Goal: Information Seeking & Learning: Find specific fact

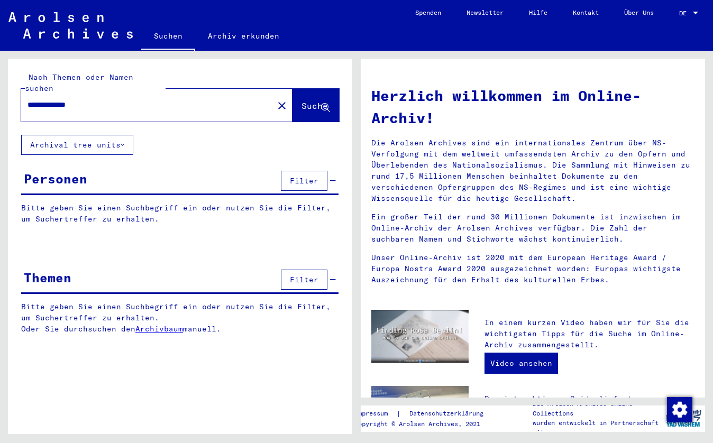
scroll to position [0, 20]
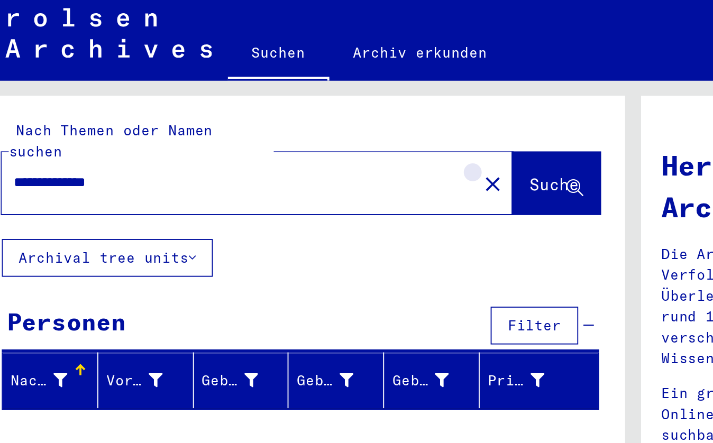
click at [276, 99] on mat-icon "close" at bounding box center [282, 105] width 13 height 13
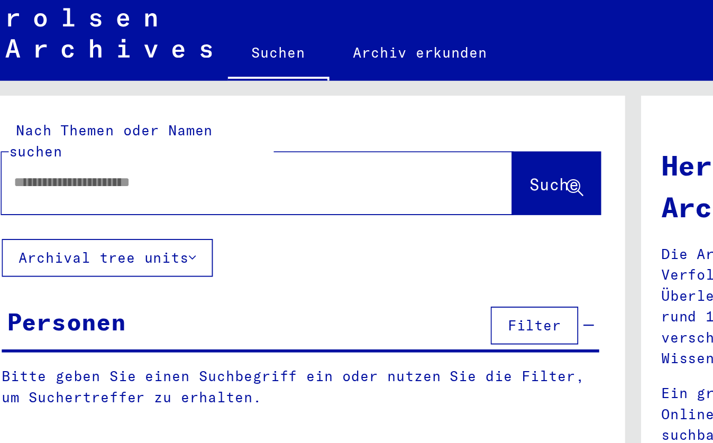
click at [21, 93] on div at bounding box center [141, 105] width 240 height 24
click at [27, 99] on input "text" at bounding box center [143, 104] width 233 height 11
type input "********"
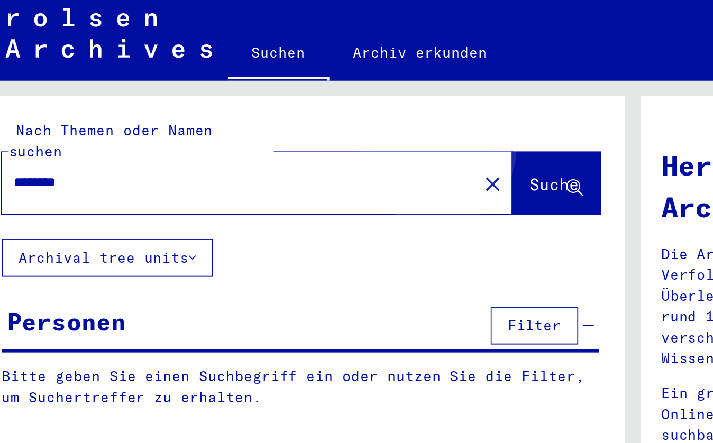
click at [292, 89] on button "Suche" at bounding box center [315, 105] width 47 height 33
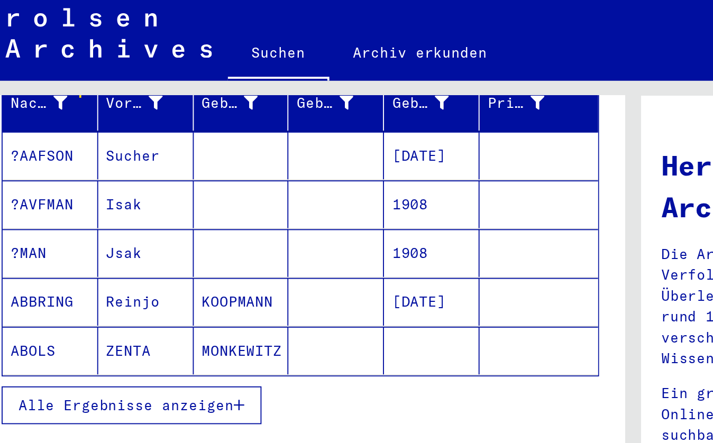
scroll to position [148, 0]
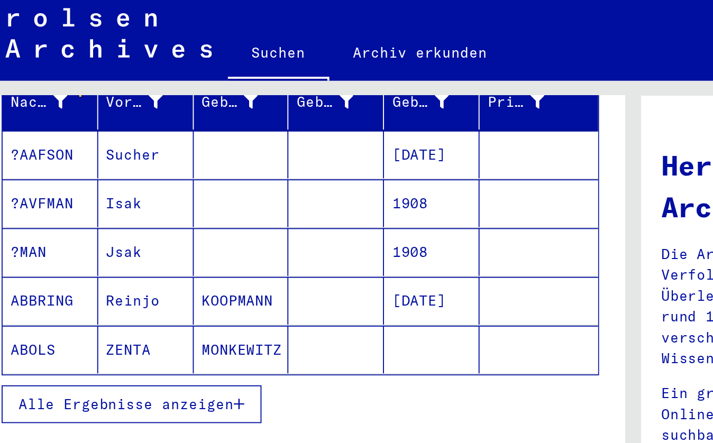
click at [115, 213] on button "Alle Ergebnisse anzeigen" at bounding box center [90, 223] width 138 height 20
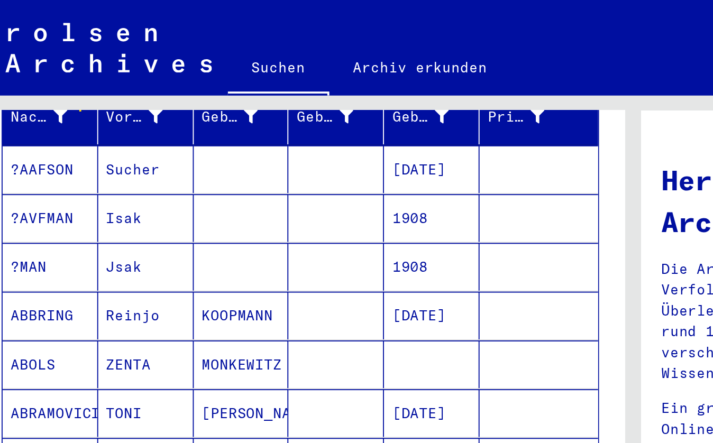
scroll to position [0, 0]
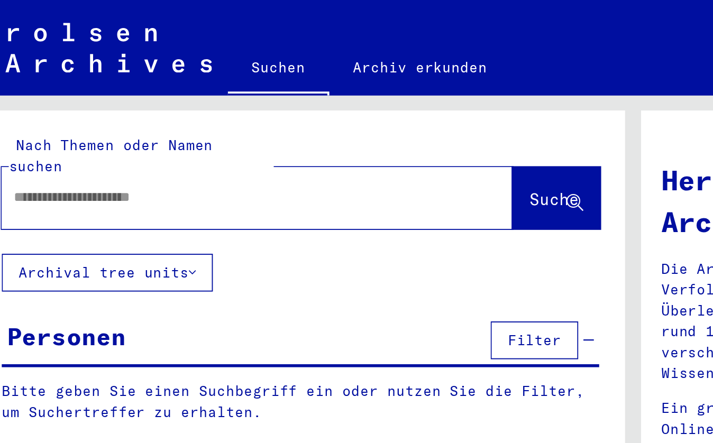
click at [27, 99] on input "text" at bounding box center [143, 104] width 233 height 11
type input "**********"
click at [301, 100] on span "Suche" at bounding box center [314, 105] width 26 height 11
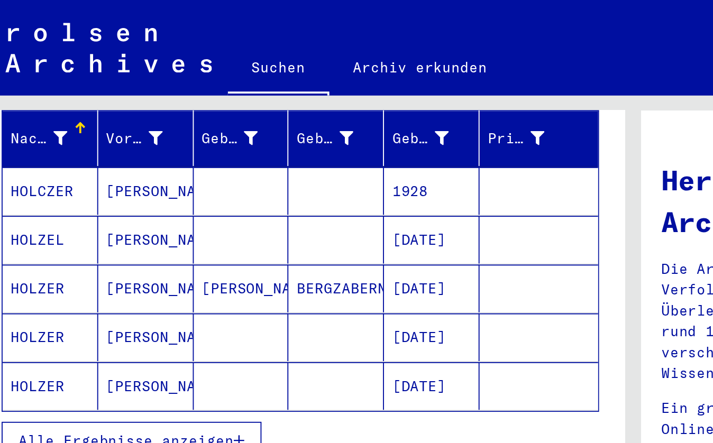
scroll to position [139, 0]
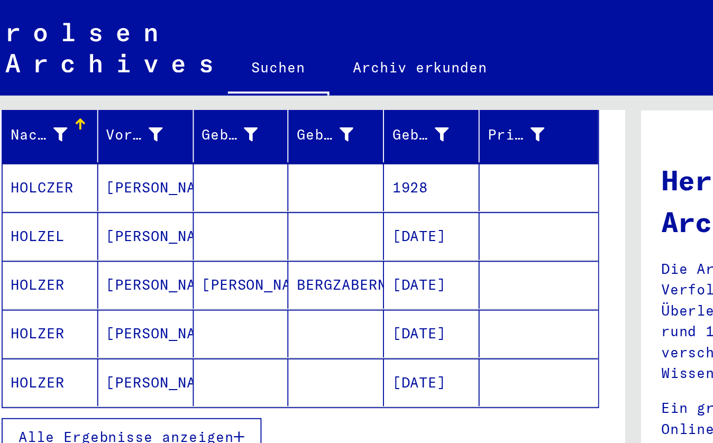
click at [151, 139] on mat-cell "[PERSON_NAME]" at bounding box center [148, 151] width 51 height 25
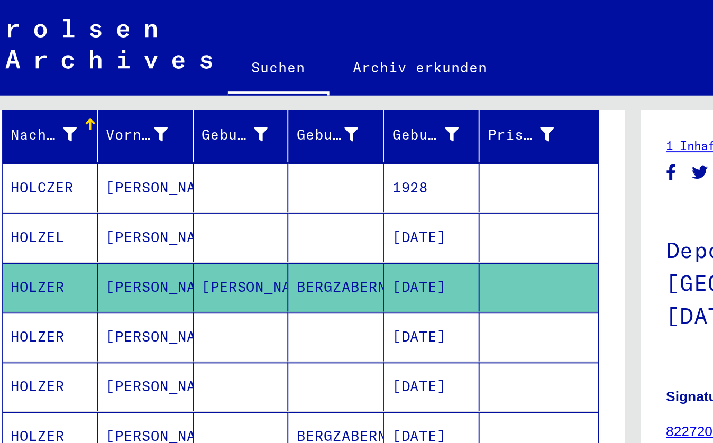
click at [361, 131] on yv-its-full-details "1 Inhaftierungsdokumente / 1.2 Verschiedenes / 1.2.1 Deportationen und Transpor…" at bounding box center [533, 350] width 344 height 557
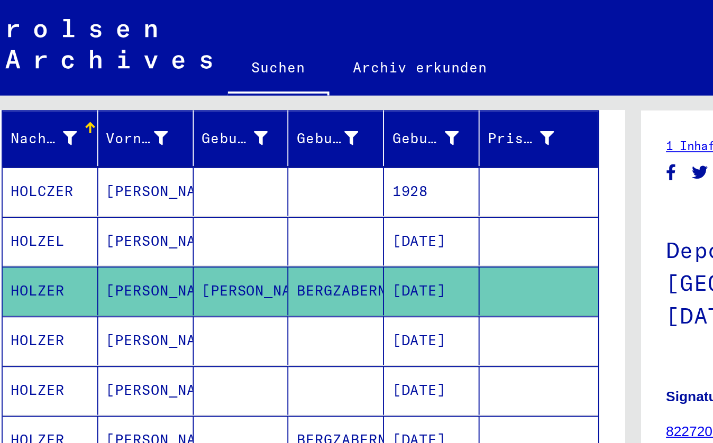
drag, startPoint x: 206, startPoint y: 233, endPoint x: 217, endPoint y: 232, distance: 10.6
click at [224, 232] on mat-cell "[DATE]" at bounding box center [249, 234] width 51 height 26
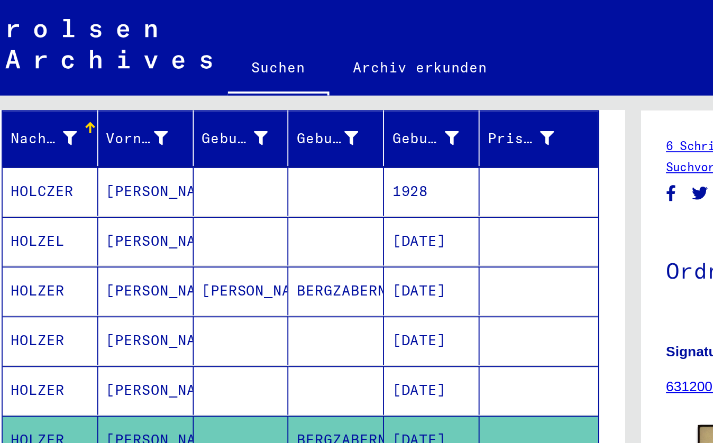
drag, startPoint x: 204, startPoint y: 232, endPoint x: 215, endPoint y: 226, distance: 12.5
click at [214, 230] on mat-row "[PERSON_NAME] [DATE]" at bounding box center [180, 234] width 316 height 26
click at [149, 150] on mat-cell "[PERSON_NAME]" at bounding box center [148, 155] width 51 height 26
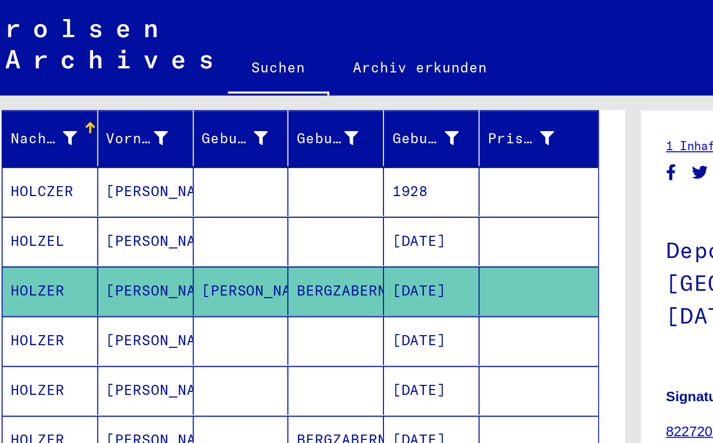
click at [23, 76] on mat-header-cell "Nachname" at bounding box center [47, 74] width 51 height 30
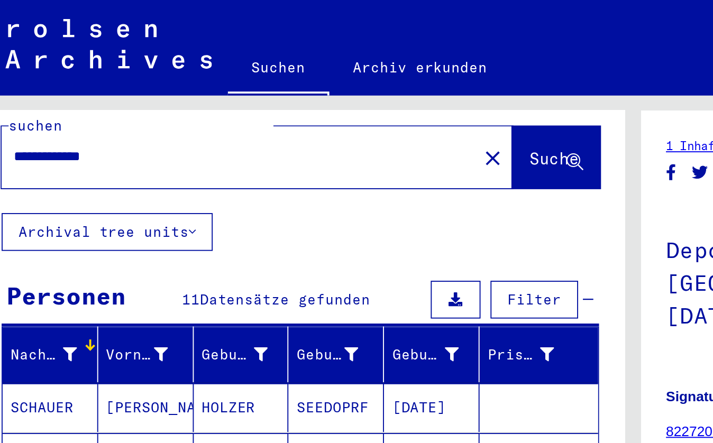
scroll to position [20, 0]
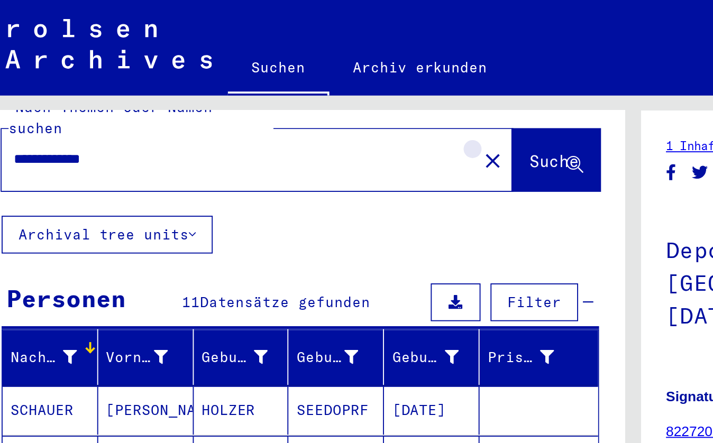
click at [271, 75] on button "close" at bounding box center [281, 85] width 21 height 21
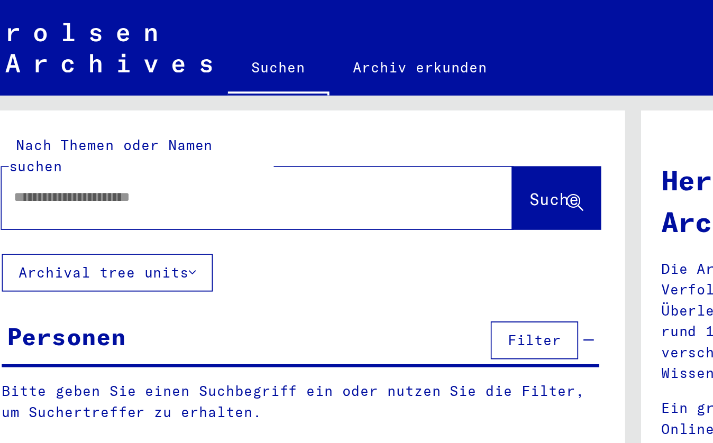
click at [27, 99] on input "text" at bounding box center [143, 104] width 233 height 11
type input "**********"
click at [301, 100] on span "Suche" at bounding box center [314, 105] width 26 height 11
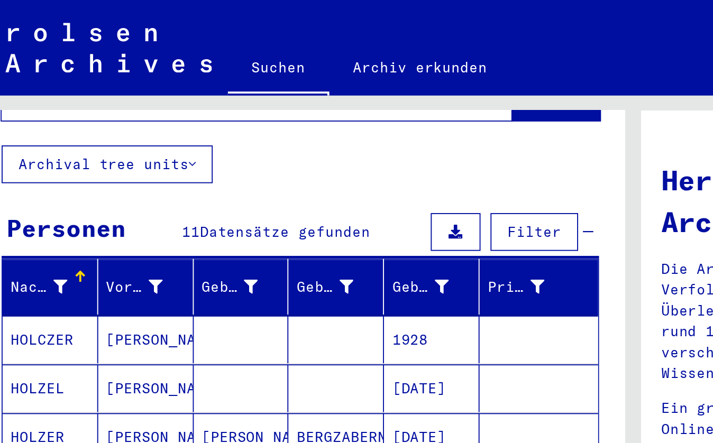
scroll to position [107, 0]
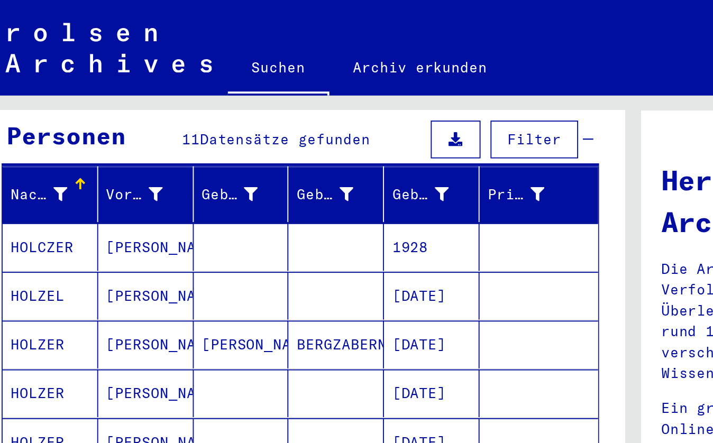
click at [72, 172] on mat-cell "[PERSON_NAME]" at bounding box center [97, 182] width 51 height 25
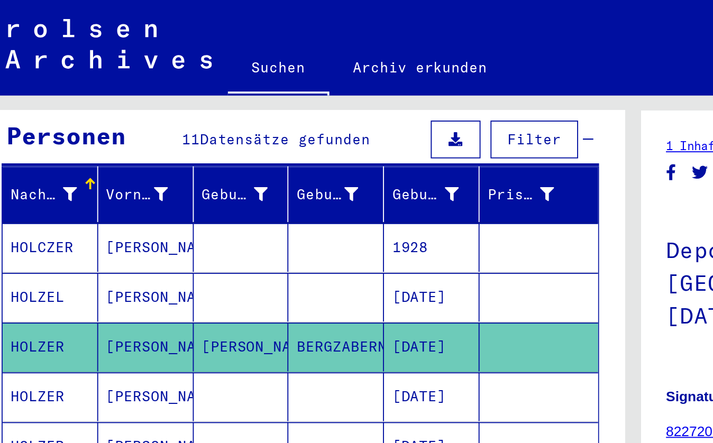
click at [361, 122] on yv-its-full-details "1 Inhaftierungsdokumente / 1.2 Verschiedenes / 1.2.1 Deportationen und Transpor…" at bounding box center [533, 350] width 344 height 557
drag, startPoint x: 347, startPoint y: 122, endPoint x: 294, endPoint y: 110, distance: 54.3
click at [296, 51] on div "**********" at bounding box center [356, 51] width 713 height 0
drag, startPoint x: 288, startPoint y: 28, endPoint x: 158, endPoint y: 31, distance: 130.7
click at [161, 30] on div "Suchen Archiv erkunden" at bounding box center [271, 36] width 261 height 27
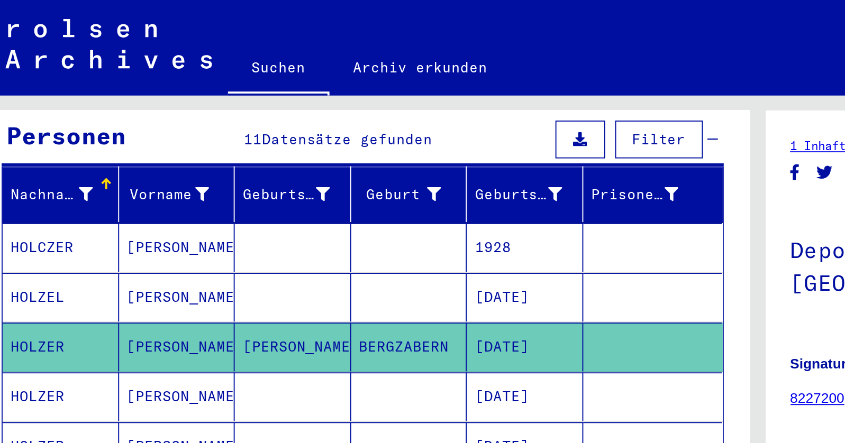
drag, startPoint x: 249, startPoint y: 233, endPoint x: 271, endPoint y: 230, distance: 22.4
click at [271, 230] on mat-cell "[DATE]" at bounding box center [299, 237] width 62 height 26
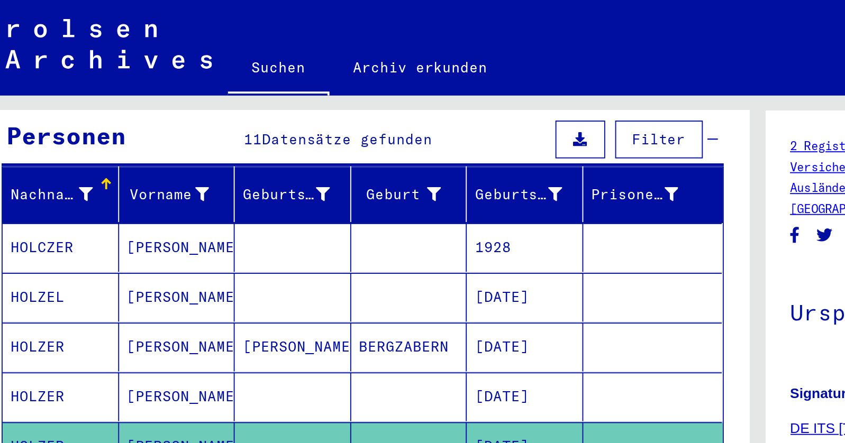
click at [427, 179] on yv-its-full-details "2 Registrierungen von Ausländern und deutschen Verfolgten durch öffentliche Ein…" at bounding box center [632, 296] width 410 height 449
click at [427, 178] on yv-its-full-details "2 Registrierungen von Ausländern und deutschen Verfolgten durch öffentliche Ein…" at bounding box center [632, 296] width 410 height 449
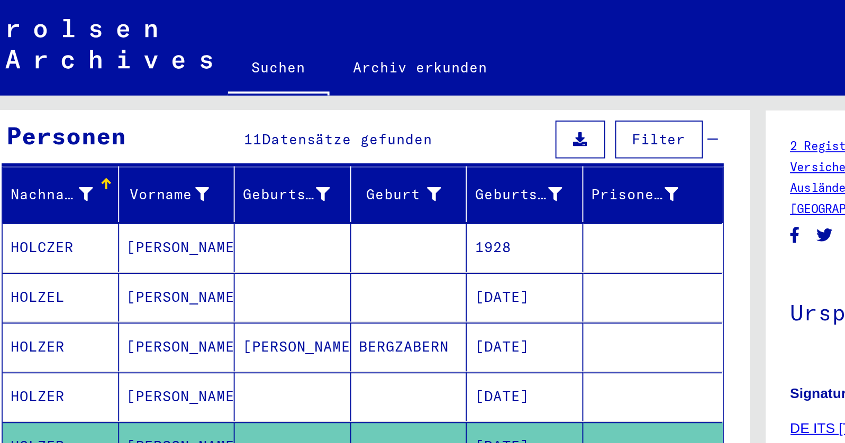
click at [427, 178] on yv-its-full-details "2 Registrierungen von Ausländern und deutschen Verfolgten durch öffentliche Ein…" at bounding box center [632, 296] width 410 height 449
click at [427, 104] on yv-its-full-details "2 Registrierungen von Ausländern und deutschen Verfolgten durch öffentliche Ein…" at bounding box center [632, 296] width 410 height 449
drag, startPoint x: 175, startPoint y: 61, endPoint x: 237, endPoint y: 60, distance: 61.9
click at [240, 61] on div "Personen 11 Datensätze gefunden Filter" at bounding box center [212, 74] width 383 height 27
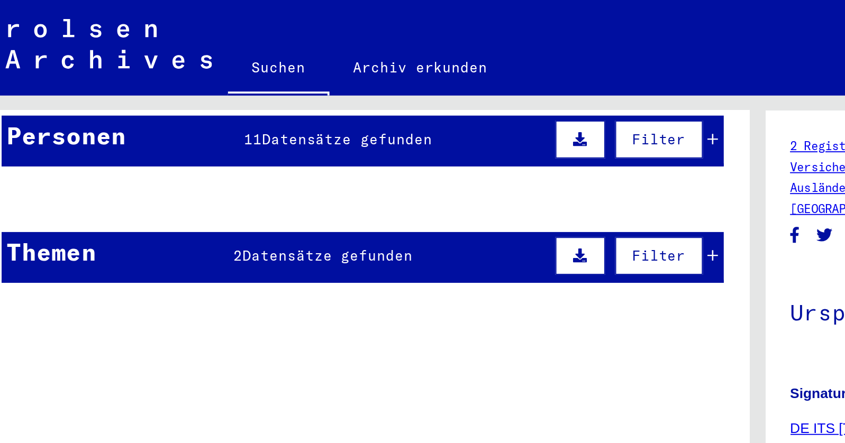
click at [182, 118] on mat-cell at bounding box center [176, 131] width 62 height 26
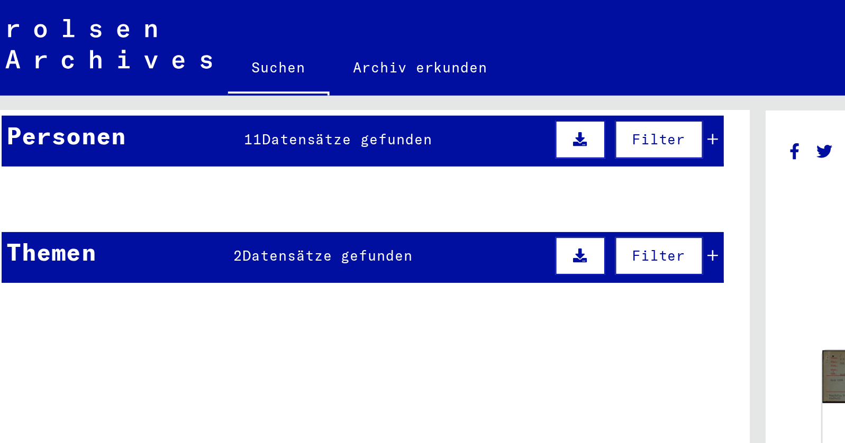
click at [182, 118] on mat-cell at bounding box center [176, 131] width 62 height 26
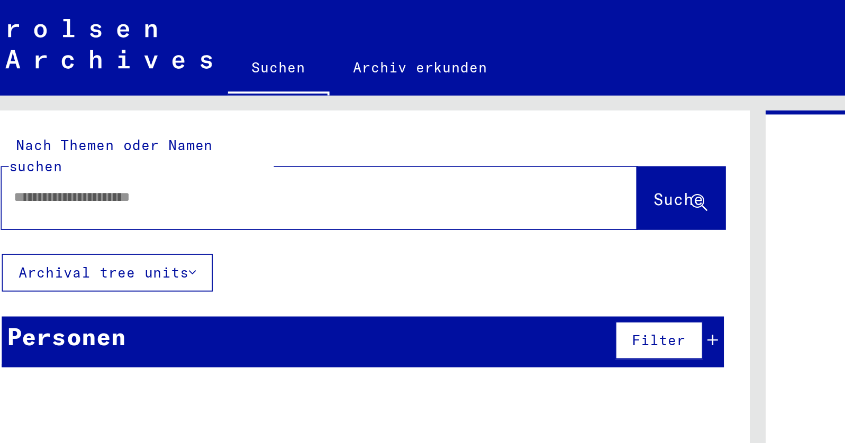
type input "**********"
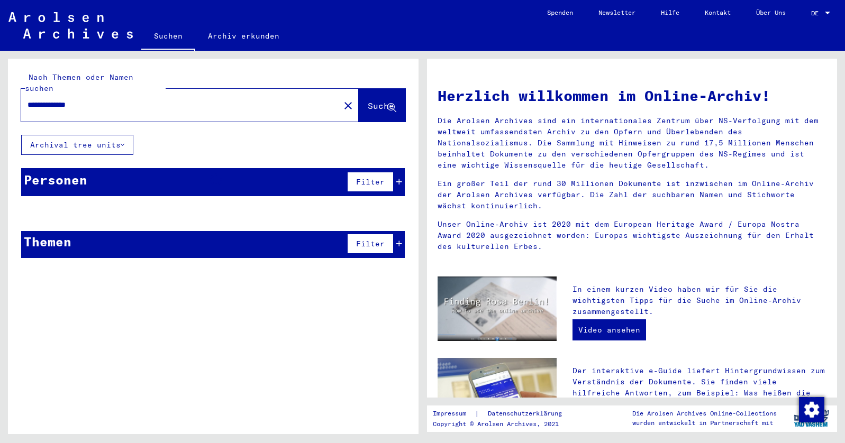
type input "*********"
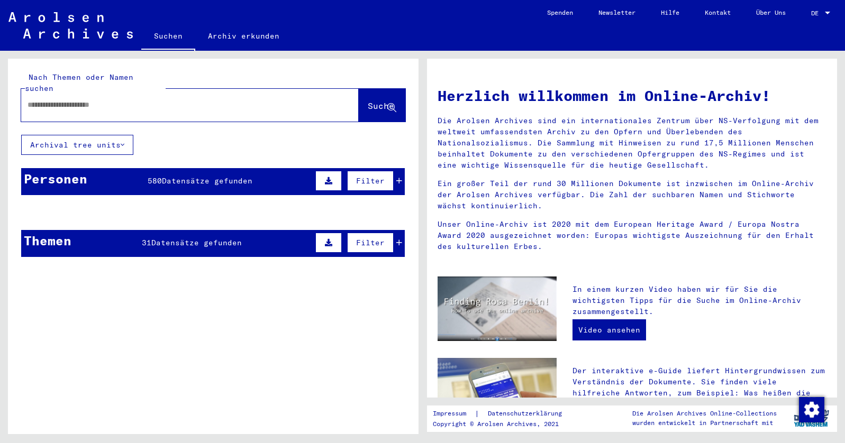
click at [23, 93] on div at bounding box center [174, 105] width 306 height 24
click at [32, 99] on input "text" at bounding box center [176, 104] width 299 height 11
type input "**********"
click at [365, 103] on button "Suche" at bounding box center [382, 105] width 47 height 33
click at [265, 170] on div "Personen 11 Datensätze gefunden Filter" at bounding box center [212, 181] width 383 height 27
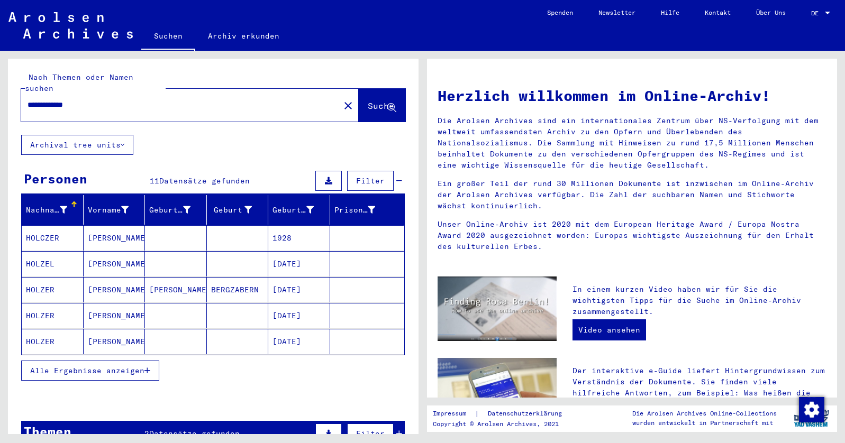
click at [160, 277] on mat-cell "[PERSON_NAME]" at bounding box center [176, 289] width 62 height 25
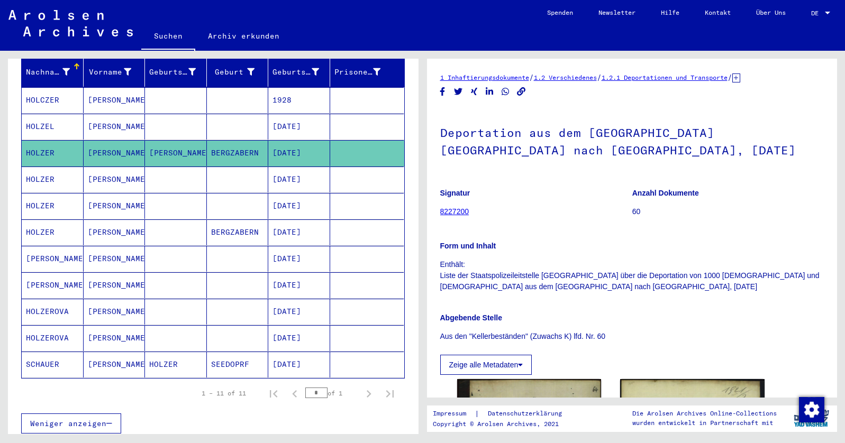
scroll to position [141, 0]
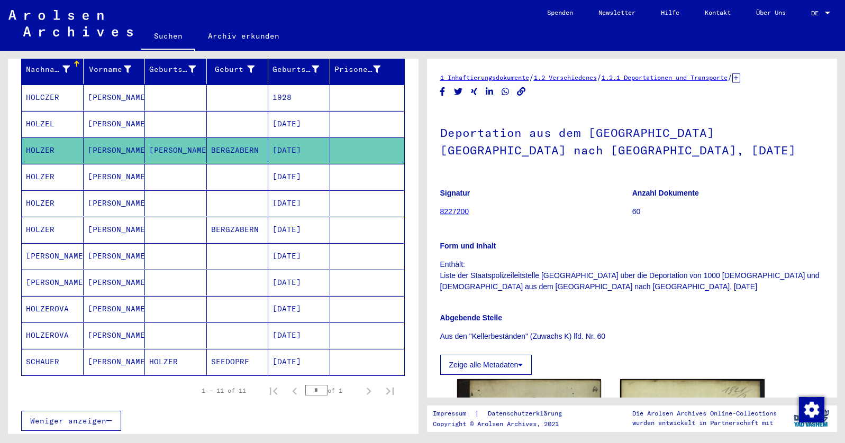
click at [545, 224] on figure "Signatur 8227200" at bounding box center [535, 204] width 191 height 48
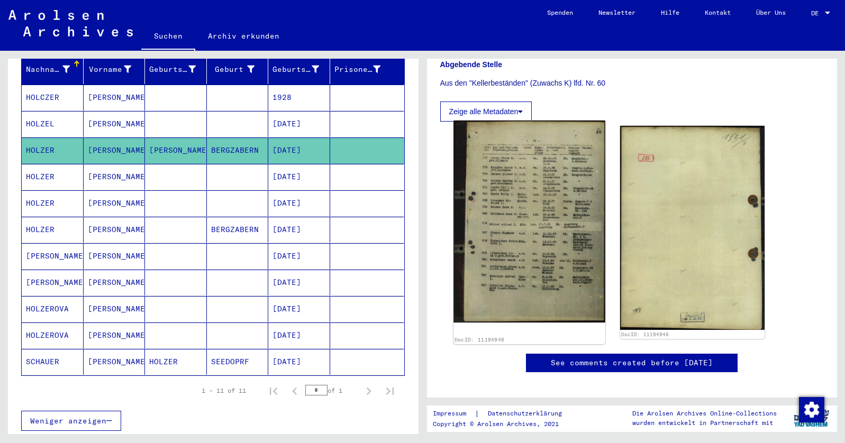
scroll to position [258, 0]
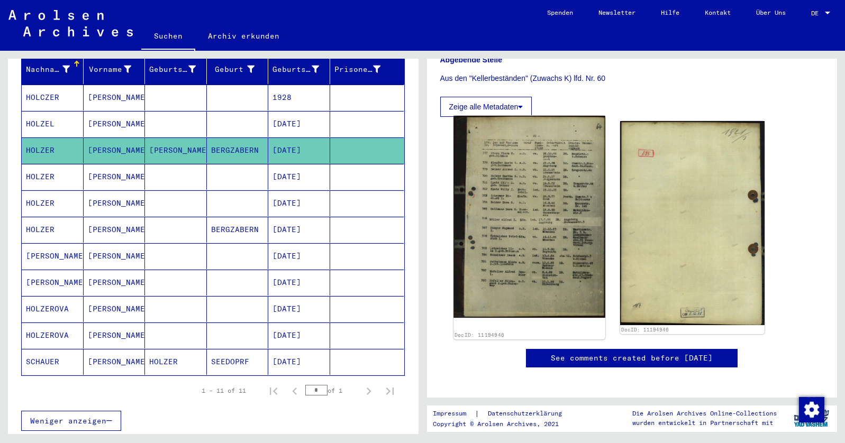
click at [517, 219] on img at bounding box center [528, 217] width 151 height 202
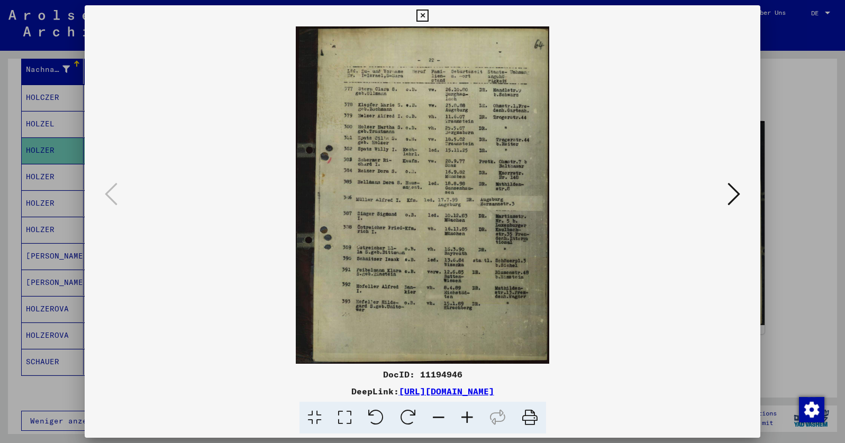
click at [463, 415] on icon at bounding box center [467, 418] width 29 height 32
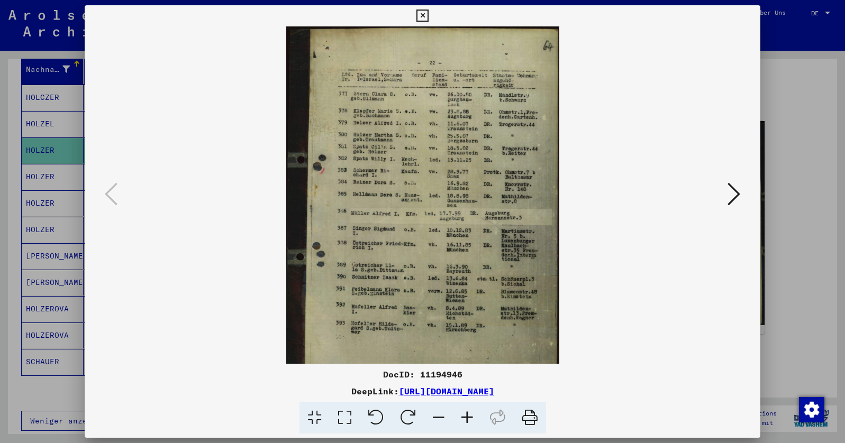
click at [712, 194] on icon at bounding box center [733, 193] width 13 height 25
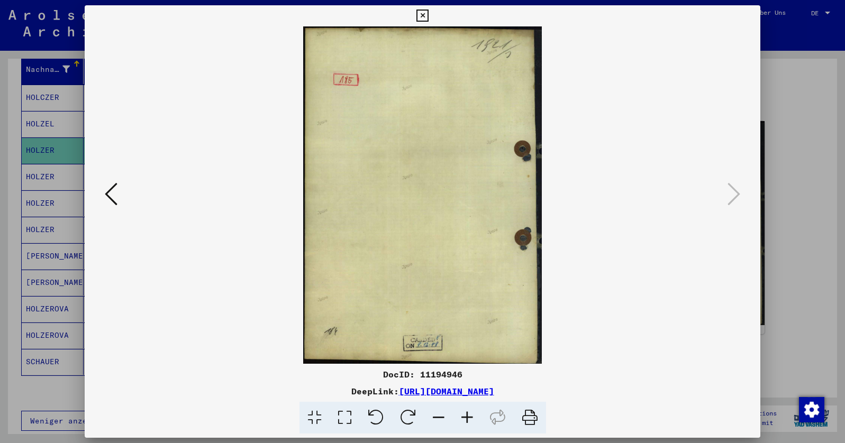
click at [109, 195] on icon at bounding box center [111, 193] width 13 height 25
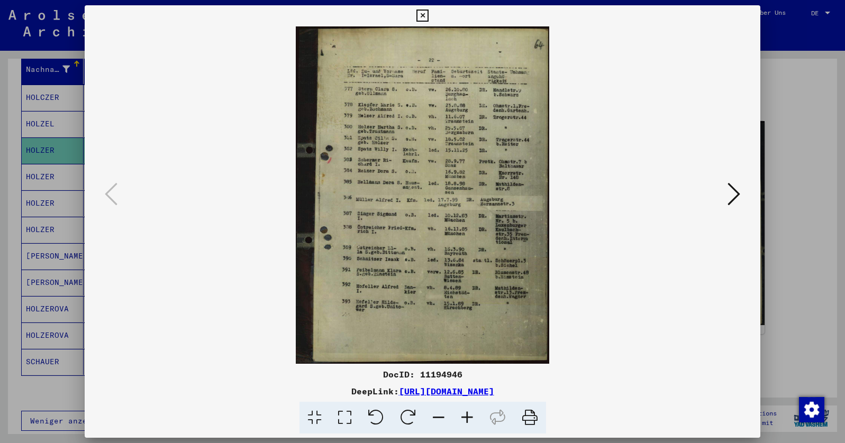
click at [494, 393] on link "[URL][DOMAIN_NAME]" at bounding box center [446, 391] width 95 height 11
